Goal: Transaction & Acquisition: Purchase product/service

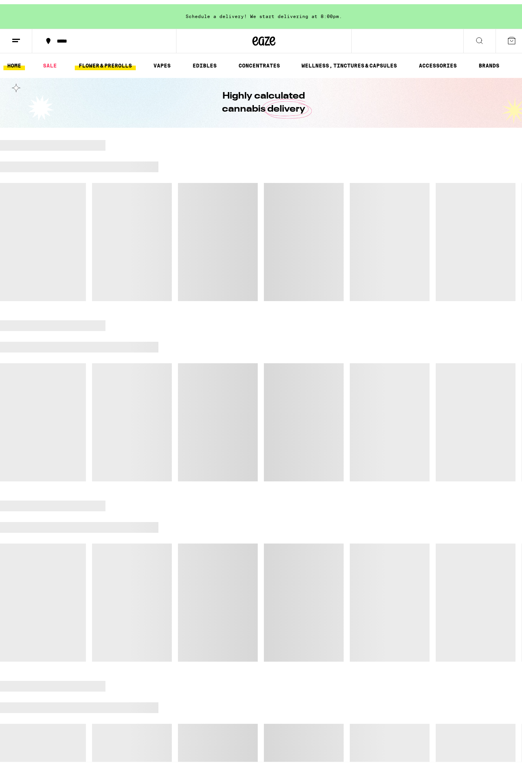
click at [117, 61] on link "FLOWER & PREROLLS" at bounding box center [105, 61] width 61 height 9
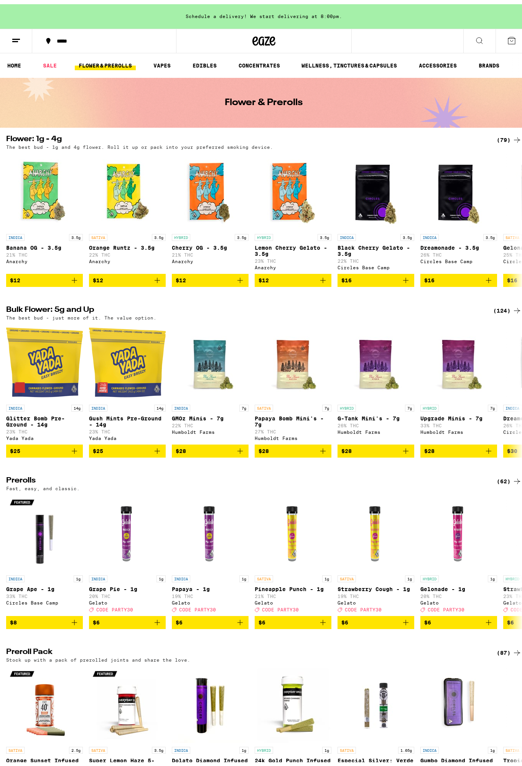
click at [502, 311] on div "(124)" at bounding box center [507, 306] width 28 height 9
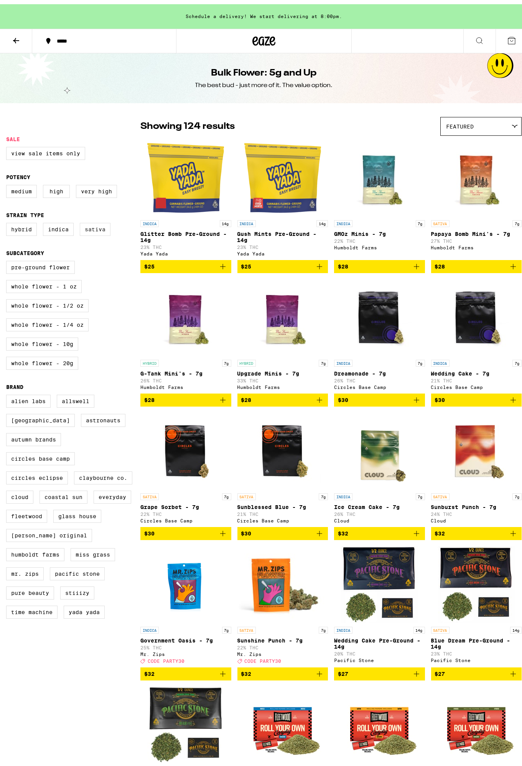
click at [99, 225] on label "Sativa" at bounding box center [95, 225] width 31 height 13
click at [8, 220] on input "Sativa" at bounding box center [8, 220] width 0 height 0
checkbox input "true"
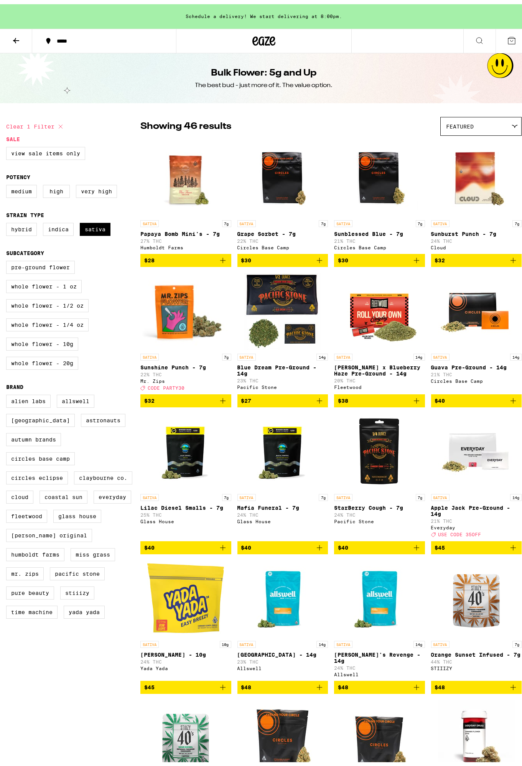
click at [385, 43] on div "*****" at bounding box center [264, 37] width 528 height 25
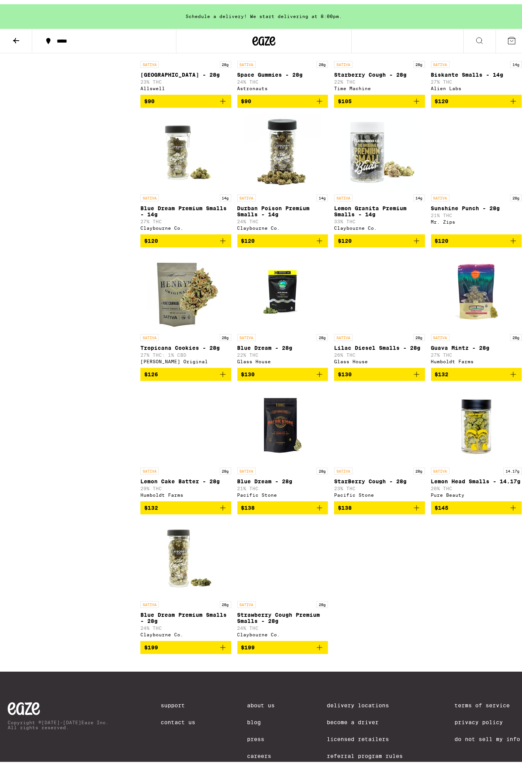
scroll to position [130, 0]
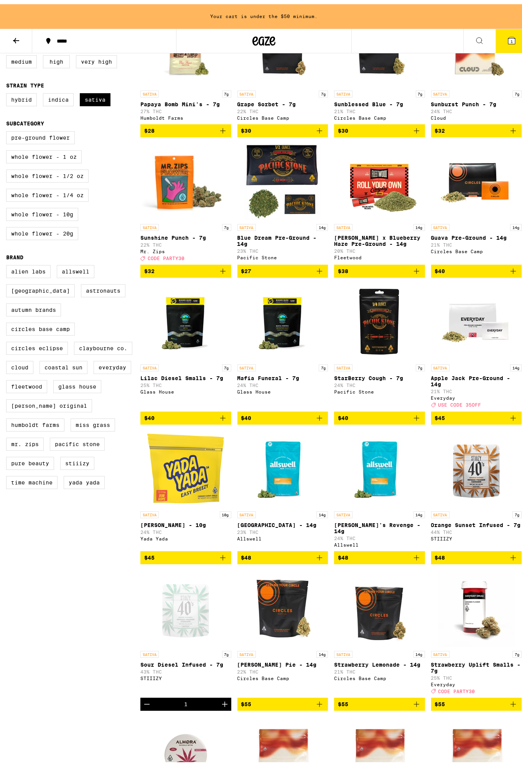
click at [377, 237] on p "Jack Herer x Blueberry Haze Pre-Ground - 14g" at bounding box center [379, 236] width 91 height 12
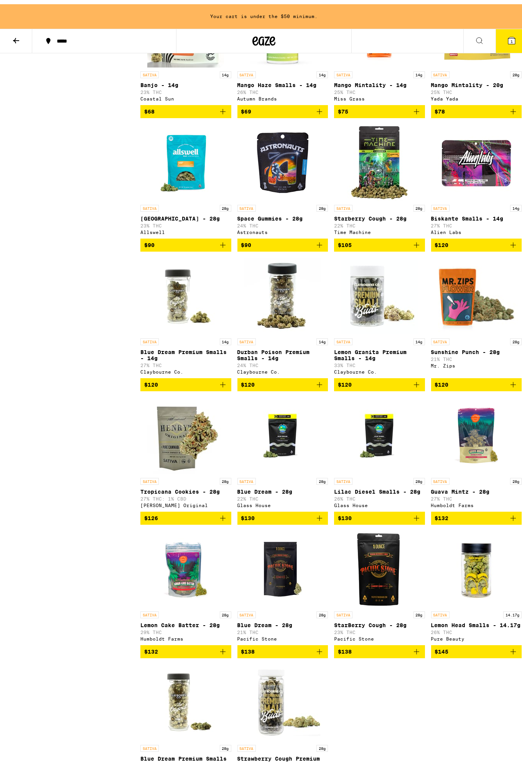
click at [287, 357] on p "Durban Poison Premium Smalls - 14g" at bounding box center [282, 351] width 91 height 12
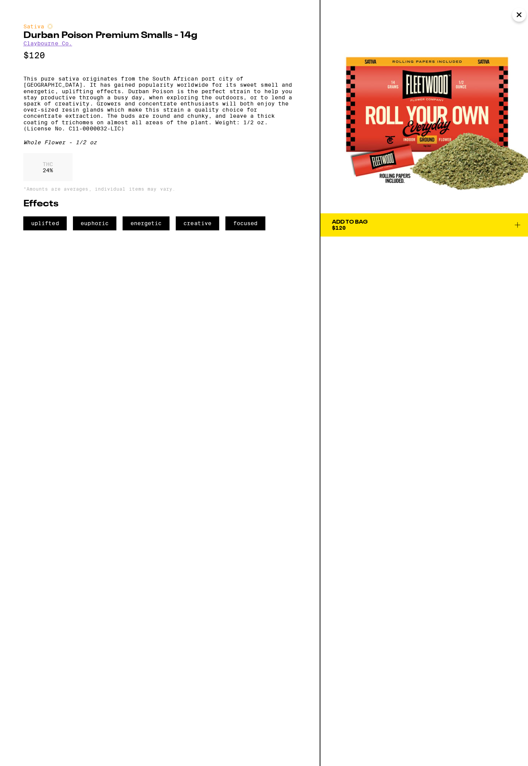
scroll to position [989, 0]
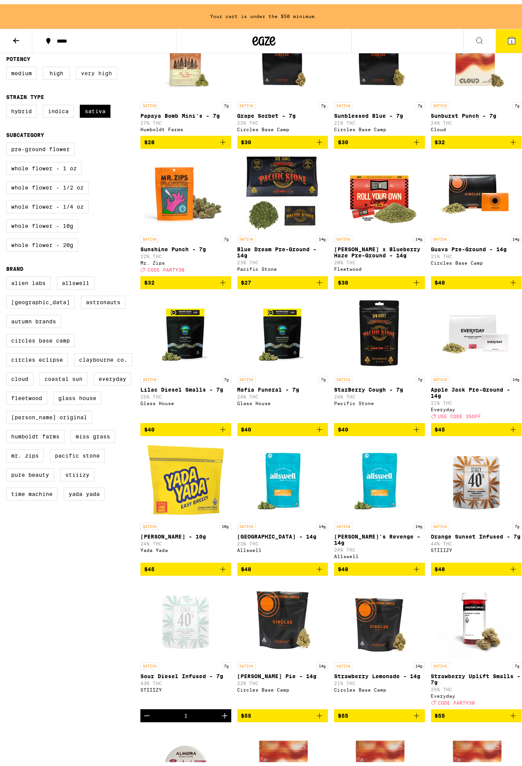
scroll to position [109, 0]
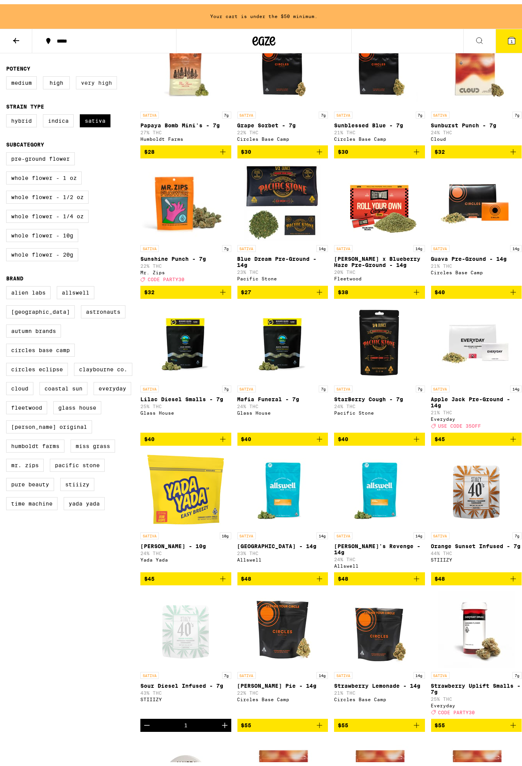
click at [95, 78] on label "Very High" at bounding box center [96, 78] width 41 height 13
click at [8, 74] on input "Very High" at bounding box center [8, 73] width 0 height 0
checkbox input "true"
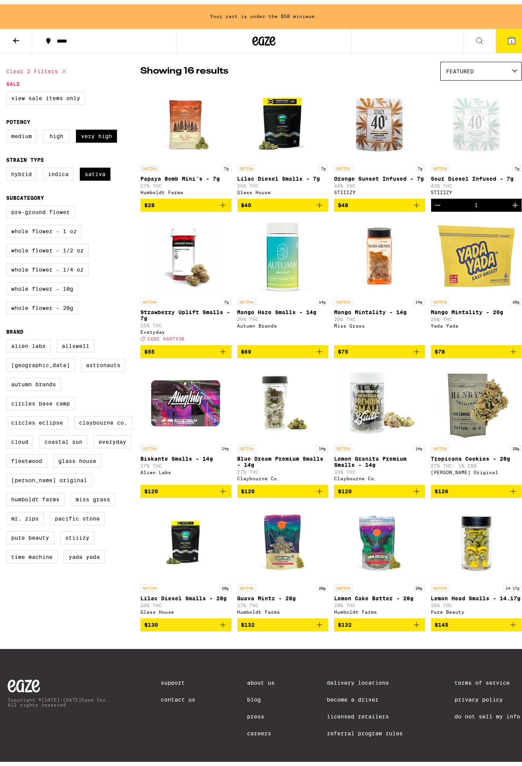
scroll to position [89, 0]
click at [30, 163] on label "Hybrid" at bounding box center [21, 169] width 31 height 13
click at [8, 165] on input "Hybrid" at bounding box center [8, 165] width 0 height 0
checkbox input "true"
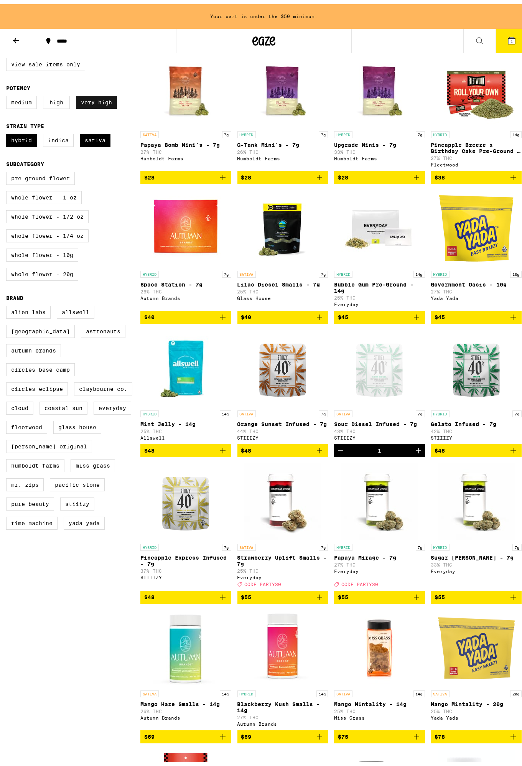
click at [108, 99] on label "Very High" at bounding box center [96, 98] width 41 height 13
click at [8, 93] on input "Very High" at bounding box center [8, 93] width 0 height 0
checkbox input "false"
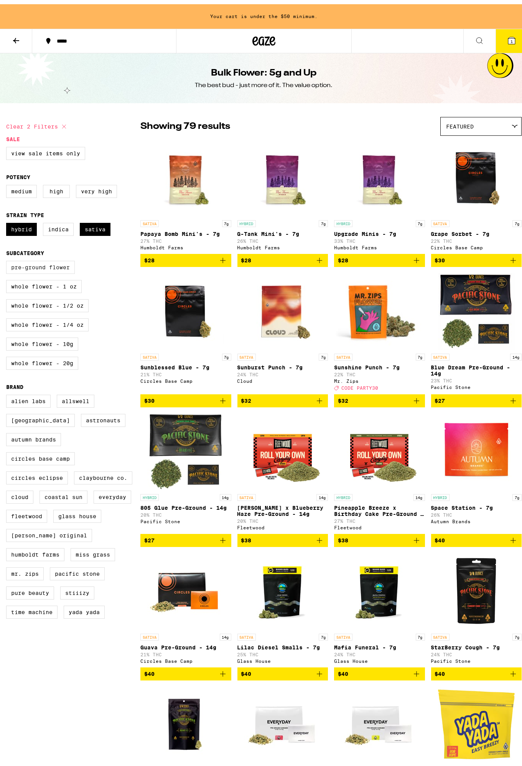
click at [47, 269] on label "Pre-ground Flower" at bounding box center [40, 263] width 69 height 13
click at [8, 258] on input "Pre-ground Flower" at bounding box center [8, 258] width 0 height 0
checkbox input "true"
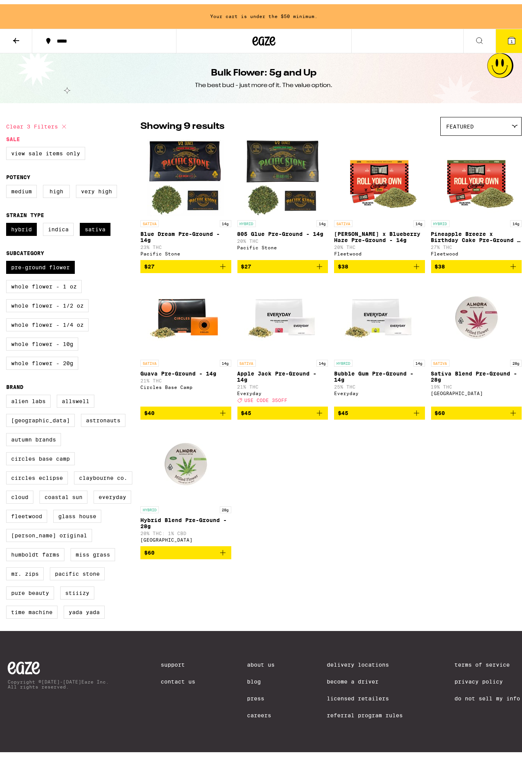
click at [349, 231] on p "Jack Herer x Blueberry Haze Pre-Ground - 14g" at bounding box center [379, 233] width 91 height 12
click at [33, 231] on label "Hybrid" at bounding box center [21, 225] width 31 height 13
click at [8, 220] on input "Hybrid" at bounding box center [8, 220] width 0 height 0
checkbox input "false"
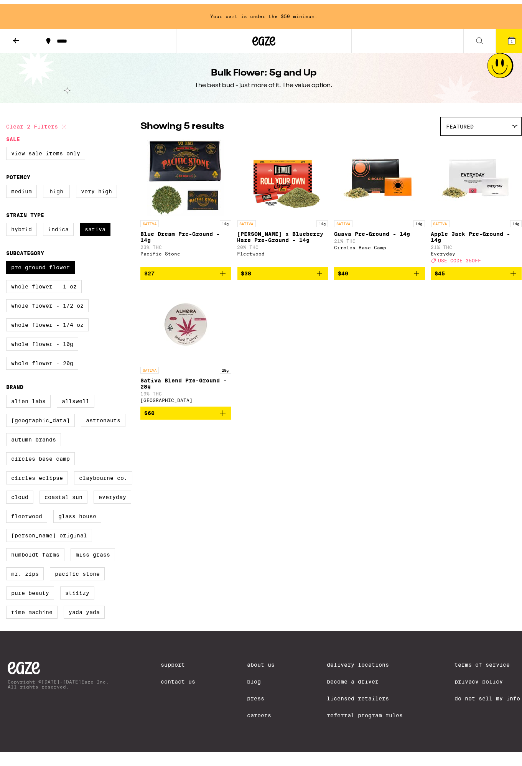
click at [55, 193] on label "High" at bounding box center [56, 187] width 27 height 13
click at [8, 182] on input "High" at bounding box center [8, 182] width 0 height 0
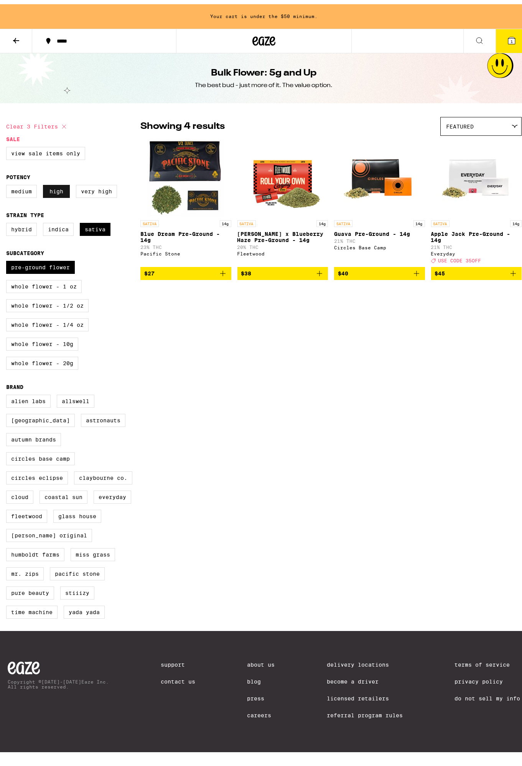
click at [62, 189] on label "High" at bounding box center [56, 187] width 27 height 13
click at [8, 182] on input "High" at bounding box center [8, 182] width 0 height 0
checkbox input "false"
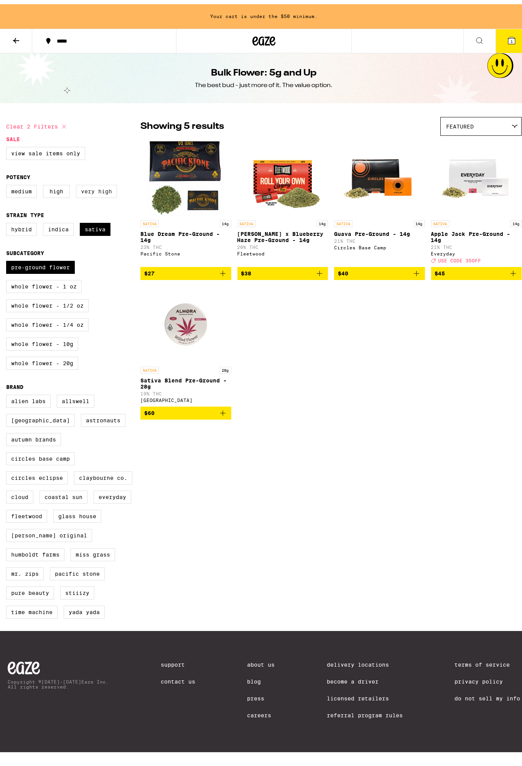
click at [90, 188] on label "Very High" at bounding box center [96, 187] width 41 height 13
click at [8, 182] on input "Very High" at bounding box center [8, 182] width 0 height 0
checkbox input "true"
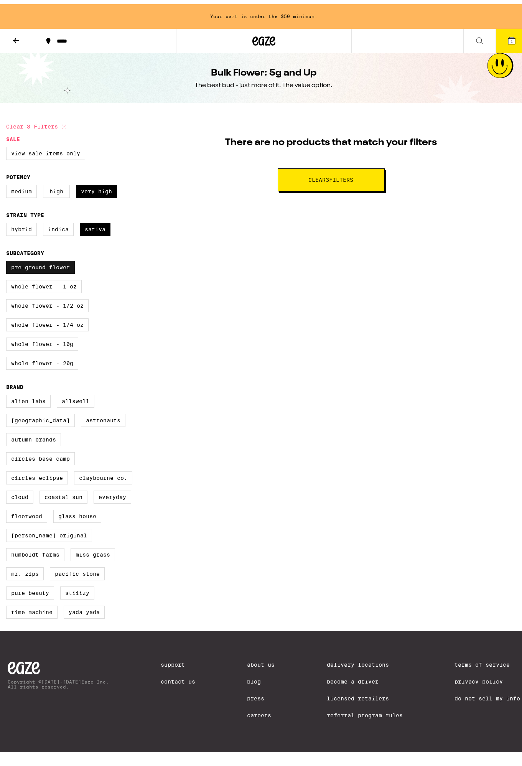
click at [62, 268] on label "Pre-ground Flower" at bounding box center [40, 263] width 69 height 13
click at [8, 258] on input "Pre-ground Flower" at bounding box center [8, 258] width 0 height 0
checkbox input "false"
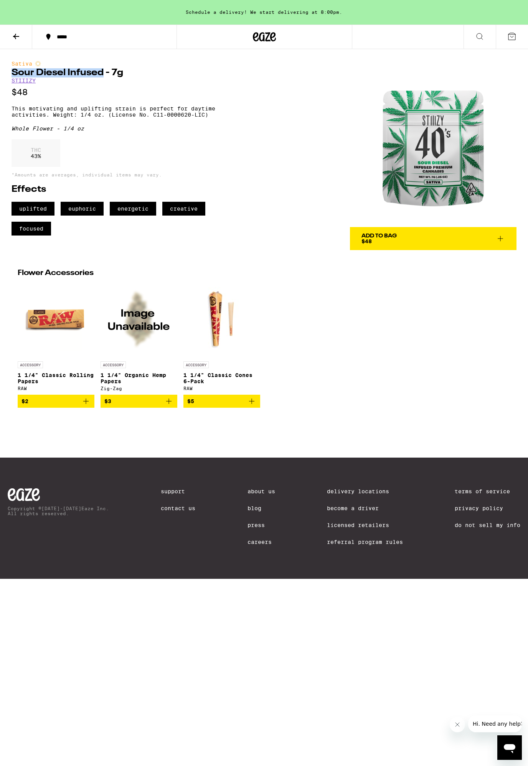
drag, startPoint x: 101, startPoint y: 75, endPoint x: 8, endPoint y: 77, distance: 93.6
click at [8, 77] on div "Sativa Sour Diesel Infused - 7g STIIIZY $48 This motivating and uplifting strai…" at bounding box center [264, 149] width 528 height 201
copy h1 "Sour Diesel Infused"
click at [395, 234] on div "Add To Bag" at bounding box center [378, 235] width 35 height 5
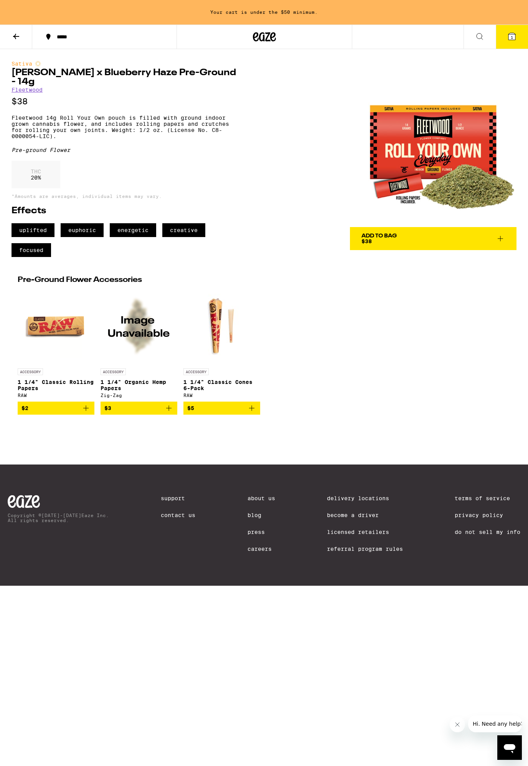
click at [415, 238] on span "Add To Bag $38" at bounding box center [432, 238] width 143 height 11
